Goal: Task Accomplishment & Management: Manage account settings

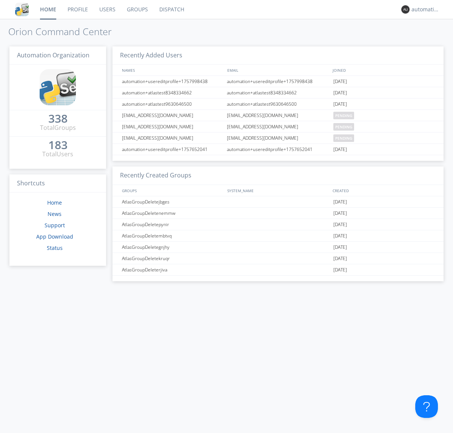
click at [171, 9] on link "Dispatch" at bounding box center [172, 9] width 36 height 19
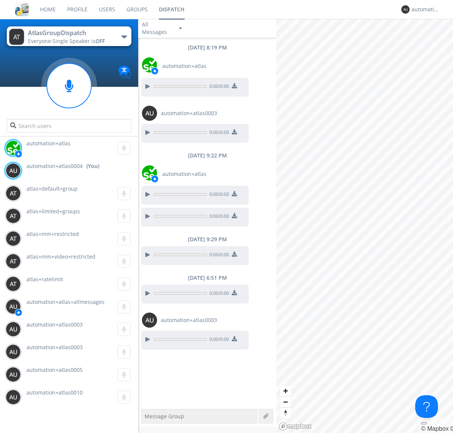
click at [124, 37] on div "button" at bounding box center [124, 36] width 6 height 3
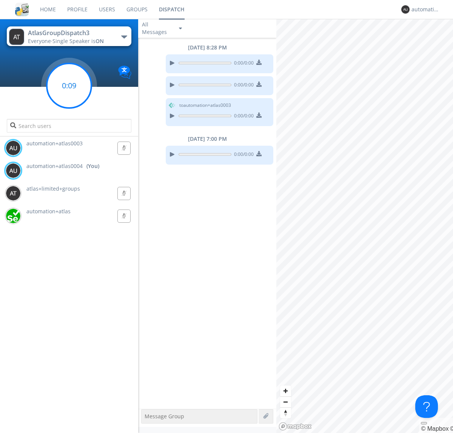
click at [69, 86] on g at bounding box center [69, 85] width 45 height 45
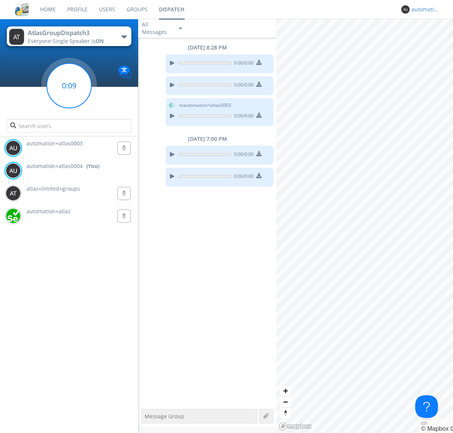
click at [423, 9] on div "automation+atlas0004" at bounding box center [425, 10] width 28 height 8
click at [429, 40] on div "Log Out" at bounding box center [429, 40] width 39 height 14
